Goal: Check status: Check status

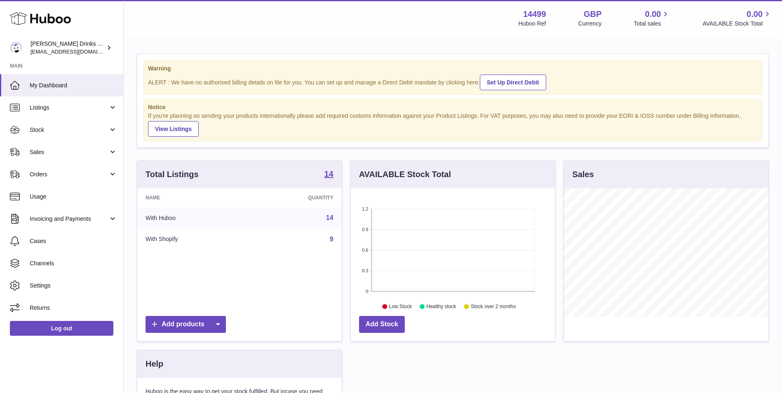
scroll to position [129, 204]
click at [76, 135] on link "Stock" at bounding box center [61, 130] width 123 height 22
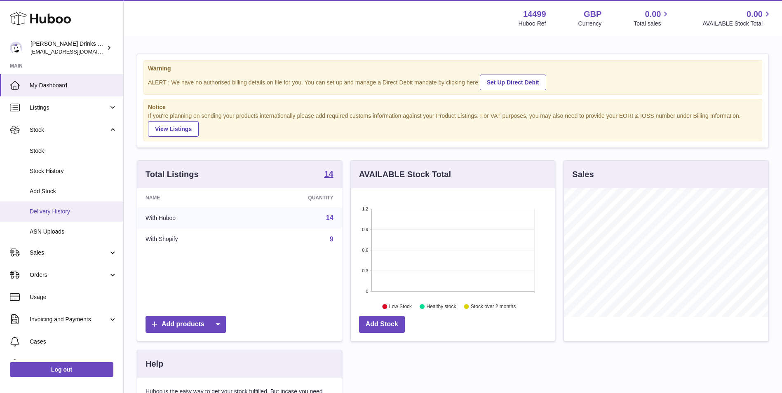
click at [93, 215] on span "Delivery History" at bounding box center [73, 212] width 87 height 8
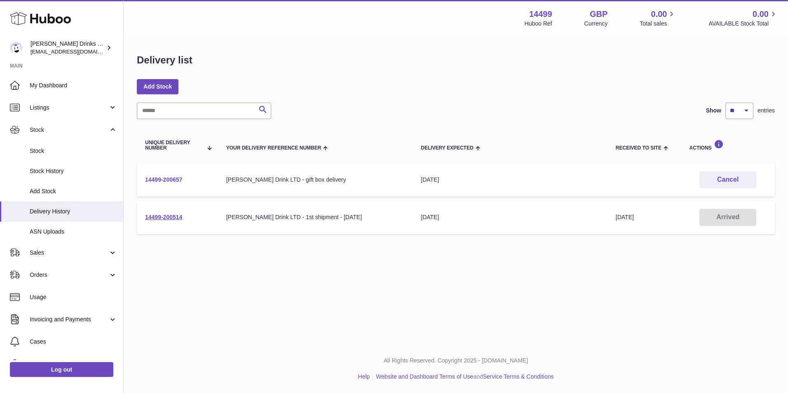
click at [178, 178] on link "14499-200657" at bounding box center [163, 179] width 37 height 7
click at [171, 218] on link "14499-200514" at bounding box center [163, 217] width 37 height 7
